Goal: Find specific page/section: Find specific page/section

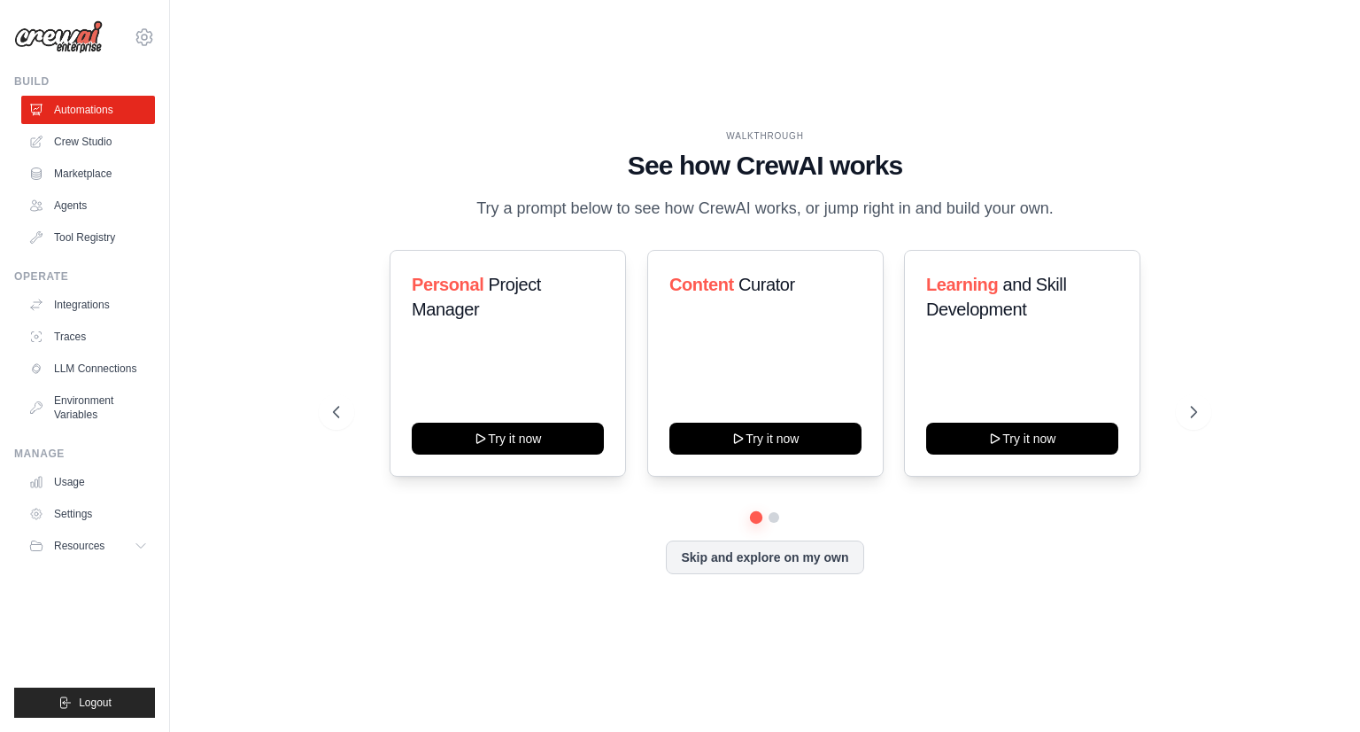
click at [42, 137] on icon at bounding box center [36, 142] width 14 height 14
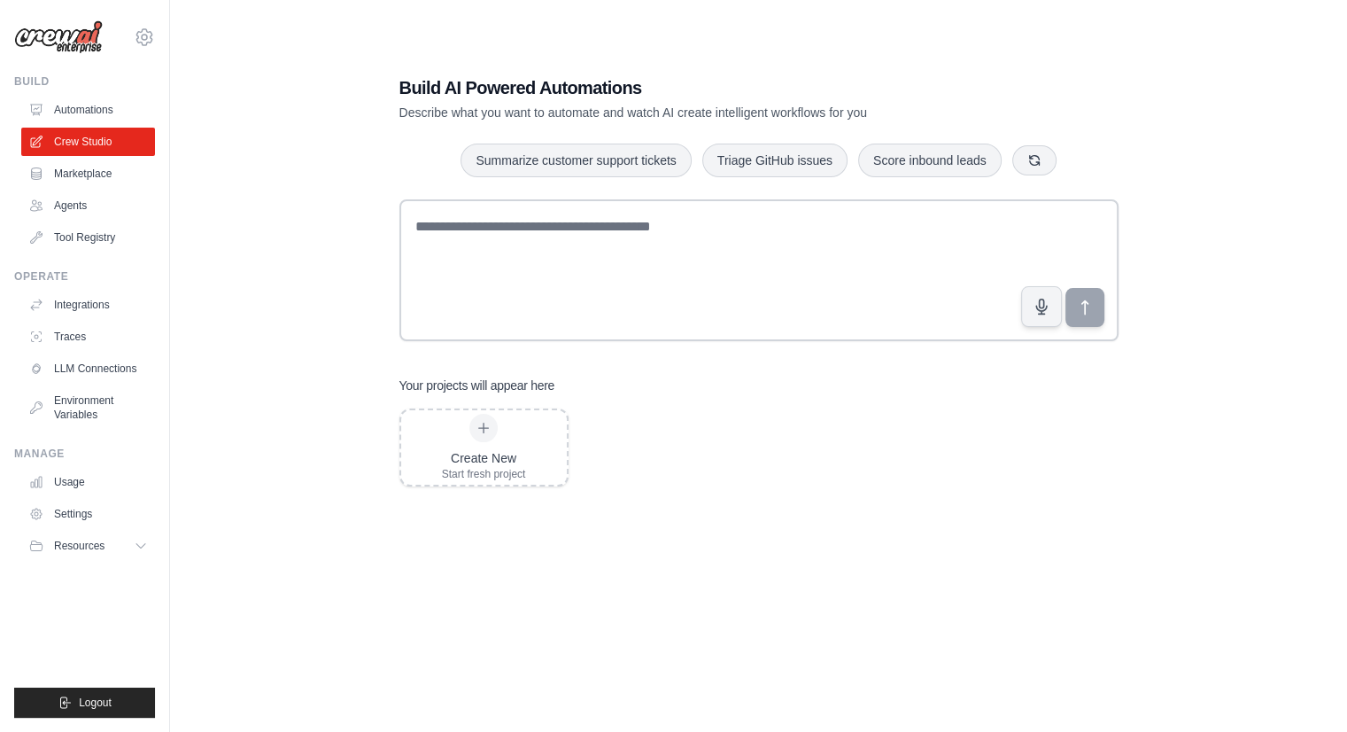
click at [78, 188] on ul "Automations Crew Studio Marketplace Agents Tool Registry" at bounding box center [88, 174] width 134 height 156
click at [87, 178] on link "Marketplace" at bounding box center [88, 173] width 134 height 28
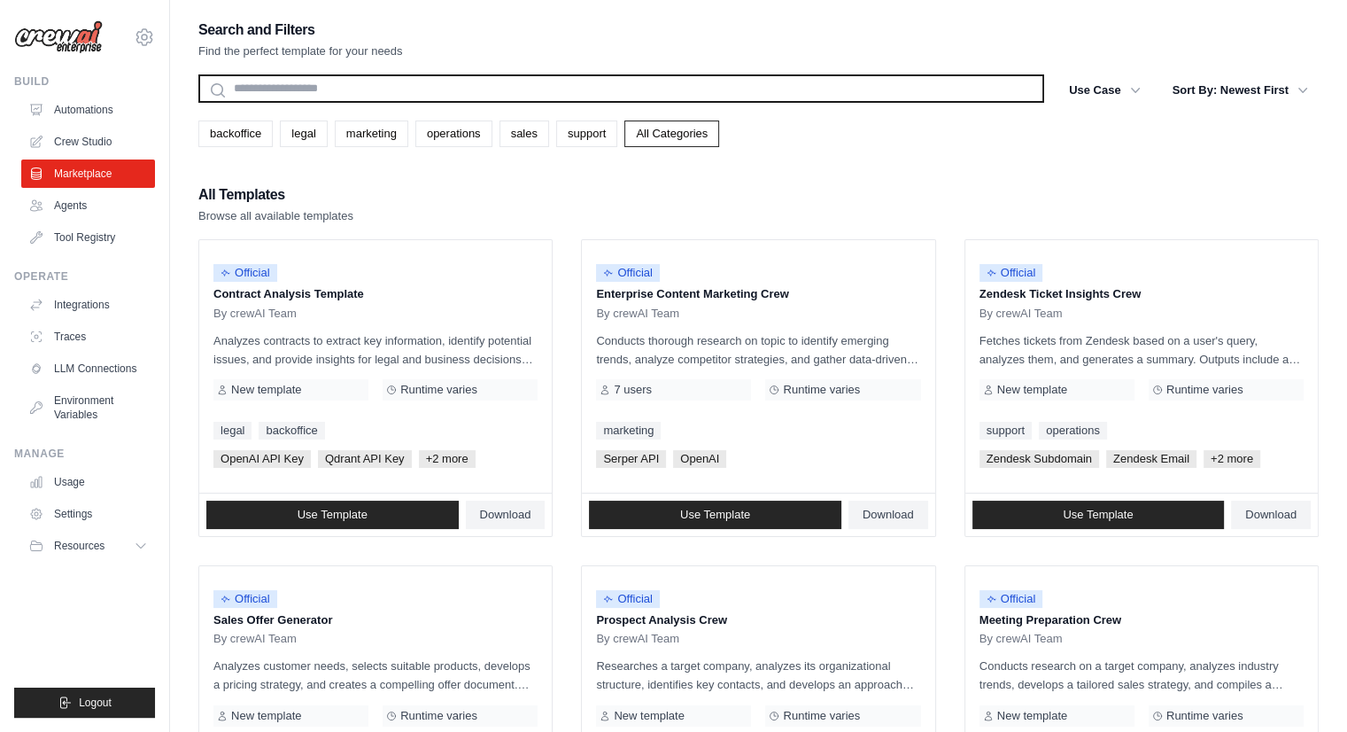
click at [351, 84] on input "text" at bounding box center [621, 88] width 846 height 28
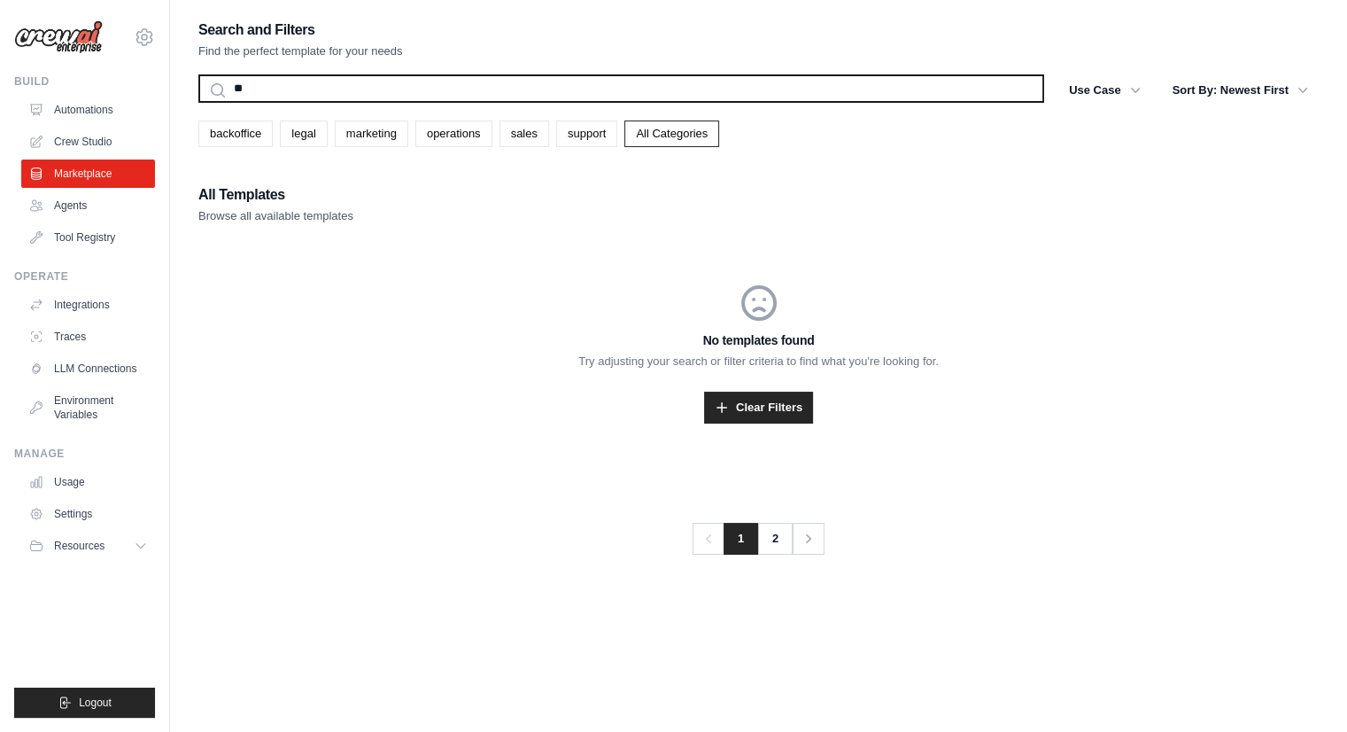
type input "*"
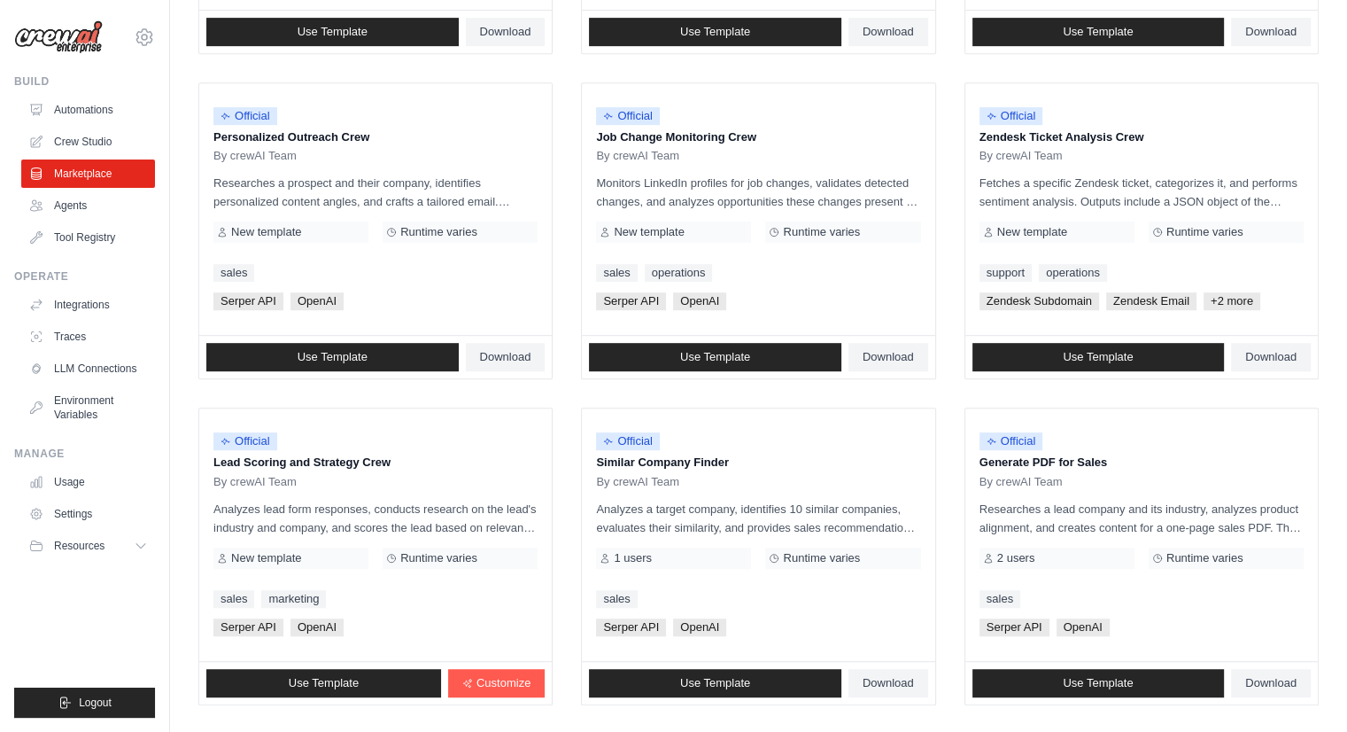
scroll to position [907, 0]
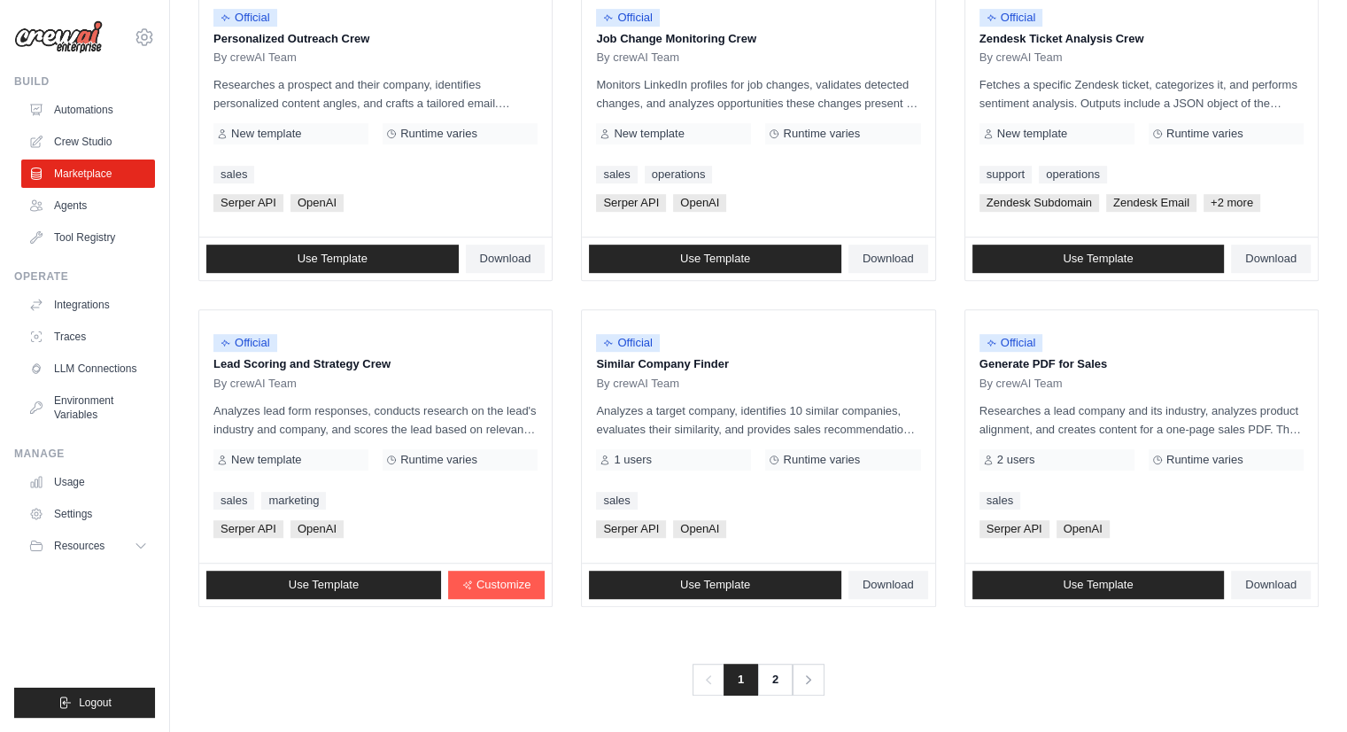
click at [770, 677] on link "2" at bounding box center [774, 679] width 35 height 32
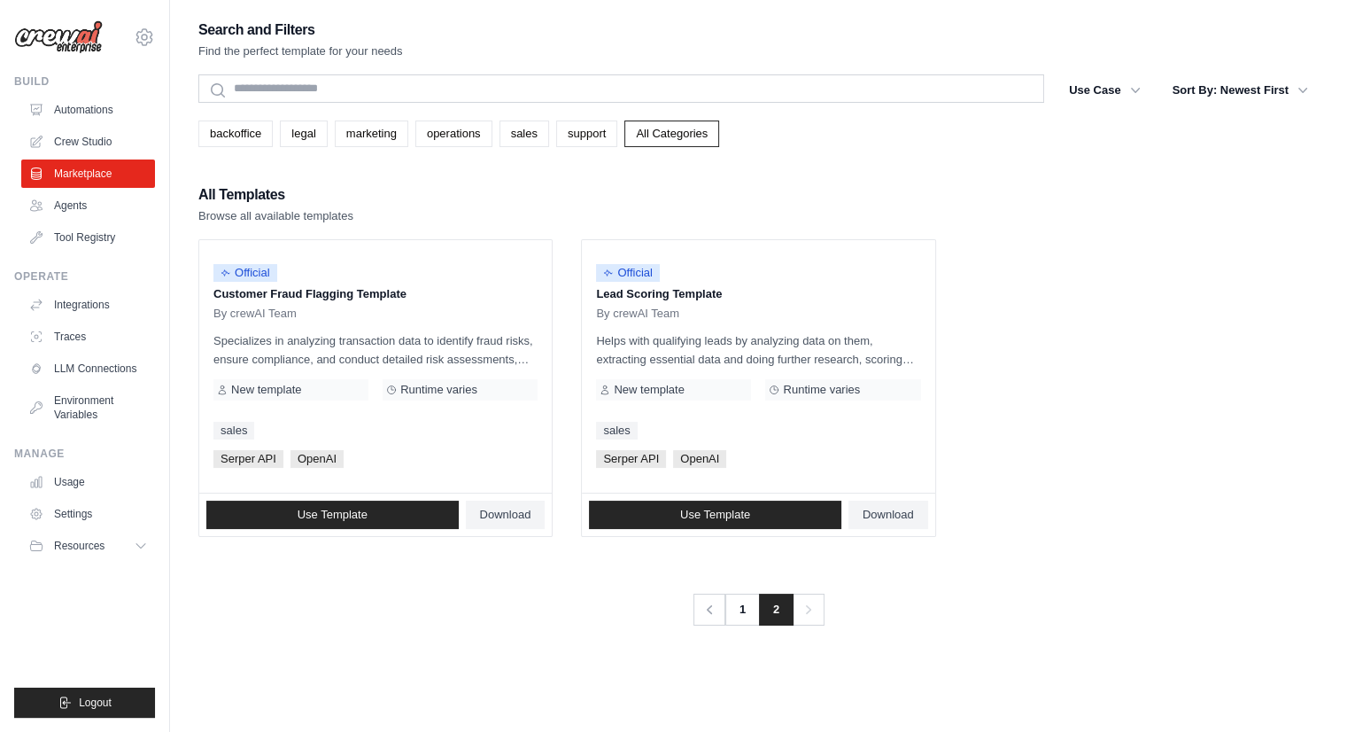
click at [82, 298] on link "Integrations" at bounding box center [88, 304] width 134 height 28
